Goal: Transaction & Acquisition: Purchase product/service

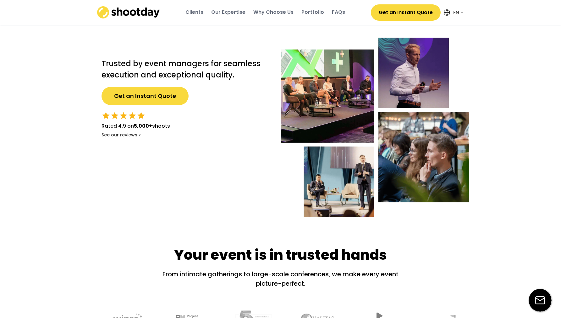
select select ""en""
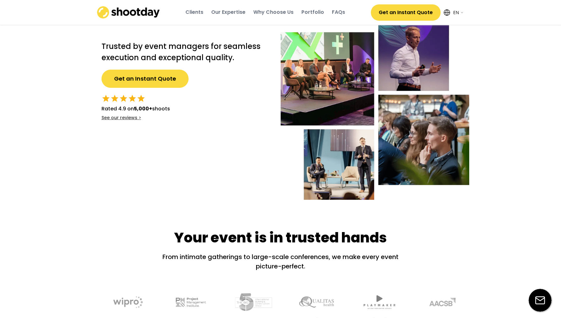
click at [315, 12] on div "Portfolio" at bounding box center [312, 12] width 23 height 7
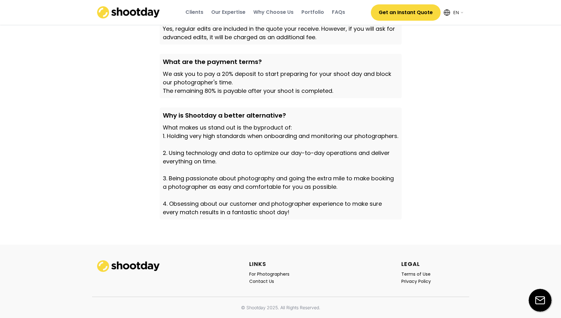
scroll to position [2121, 0]
click at [279, 273] on div "For Photographers" at bounding box center [269, 275] width 40 height 6
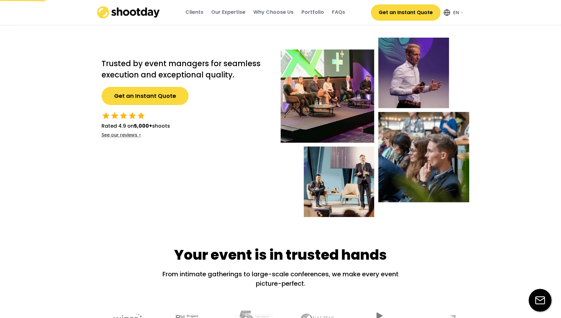
select select ""en""
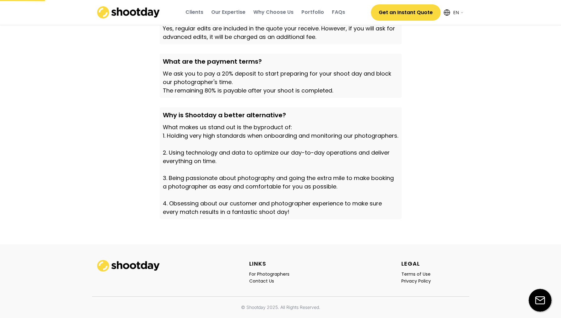
scroll to position [2121, 0]
click at [318, 11] on div "Portfolio" at bounding box center [312, 12] width 23 height 7
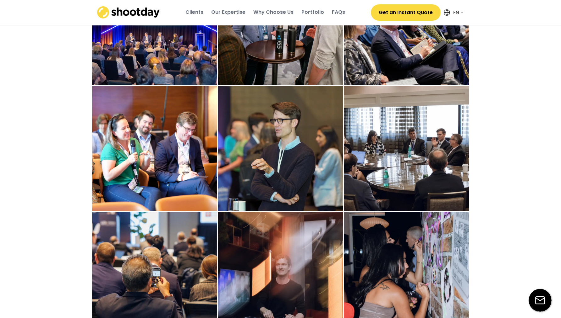
scroll to position [857, 0]
